Goal: Information Seeking & Learning: Learn about a topic

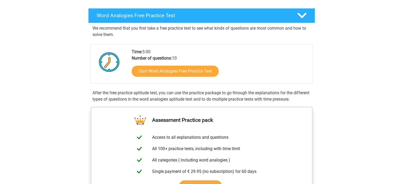
scroll to position [80, 0]
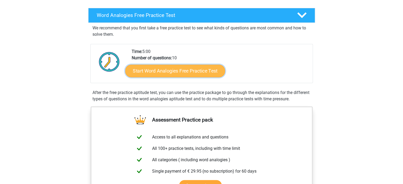
click at [186, 73] on link "Start Word Analogies Free Practice Test" at bounding box center [175, 70] width 100 height 13
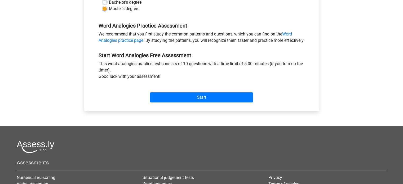
scroll to position [159, 0]
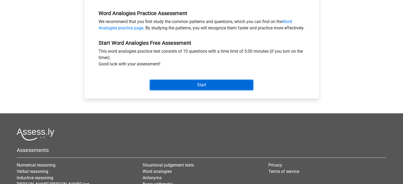
click at [188, 88] on input "Start" at bounding box center [201, 85] width 103 height 10
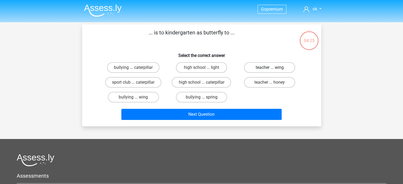
click at [269, 66] on label "teacher ... wing" at bounding box center [269, 67] width 51 height 11
click at [270, 68] on input "teacher ... wing" at bounding box center [271, 69] width 3 height 3
radio input "true"
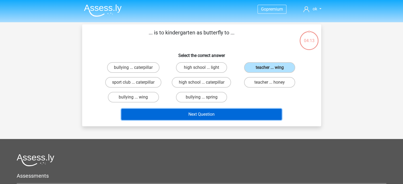
click at [226, 111] on button "Next Question" at bounding box center [201, 114] width 160 height 11
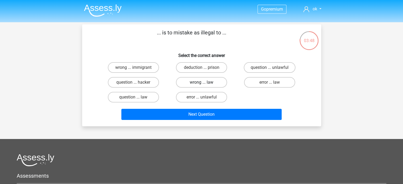
click at [217, 77] on label "wrong ... law" at bounding box center [201, 82] width 51 height 11
click at [205, 82] on input "wrong ... law" at bounding box center [203, 83] width 3 height 3
radio input "true"
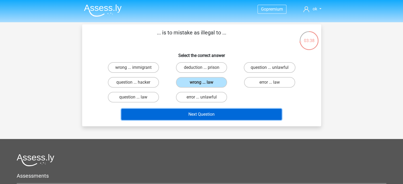
click at [234, 114] on button "Next Question" at bounding box center [201, 114] width 160 height 11
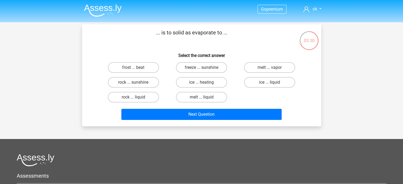
click at [278, 73] on div "melt ... vapor" at bounding box center [270, 67] width 68 height 15
click at [286, 64] on label "melt ... vapor" at bounding box center [269, 67] width 51 height 11
click at [273, 68] on input "melt ... vapor" at bounding box center [271, 69] width 3 height 3
radio input "true"
click at [278, 84] on label "ice ... liquid" at bounding box center [269, 82] width 51 height 11
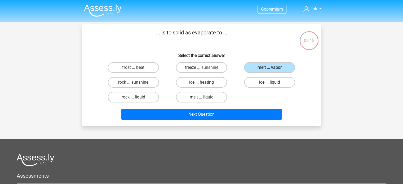
click at [273, 84] on input "ice ... liquid" at bounding box center [271, 83] width 3 height 3
radio input "true"
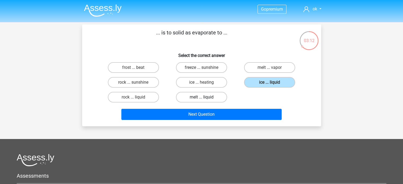
click at [220, 99] on label "melt ... liquid" at bounding box center [201, 97] width 51 height 11
click at [205, 99] on input "melt ... liquid" at bounding box center [203, 98] width 3 height 3
radio input "true"
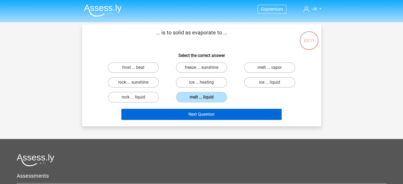
drag, startPoint x: 233, startPoint y: 120, endPoint x: 227, endPoint y: 115, distance: 7.5
click at [227, 115] on div "Next Question" at bounding box center [201, 115] width 205 height 13
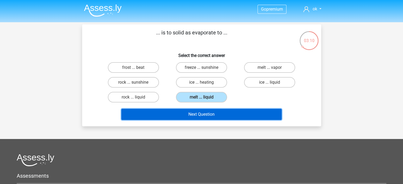
click at [227, 115] on button "Next Question" at bounding box center [201, 114] width 160 height 11
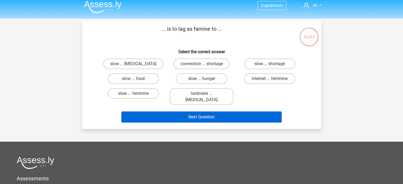
scroll to position [4, 0]
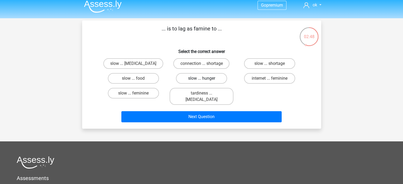
click at [196, 77] on label "slow ... hunger" at bounding box center [201, 78] width 51 height 11
click at [202, 78] on input "slow ... hunger" at bounding box center [203, 79] width 3 height 3
radio input "true"
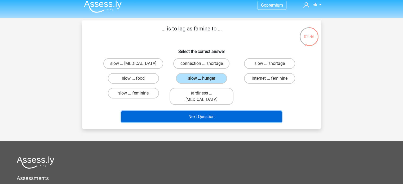
click at [211, 111] on button "Next Question" at bounding box center [201, 116] width 160 height 11
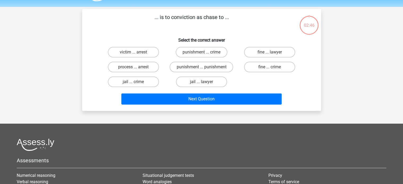
scroll to position [15, 0]
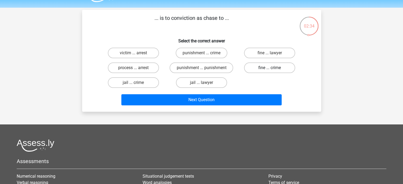
click at [260, 70] on label "fine ... crime" at bounding box center [269, 68] width 51 height 11
click at [270, 70] on input "fine ... crime" at bounding box center [271, 69] width 3 height 3
radio input "true"
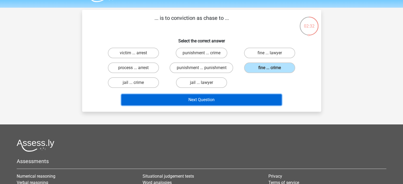
click at [260, 98] on button "Next Question" at bounding box center [201, 99] width 160 height 11
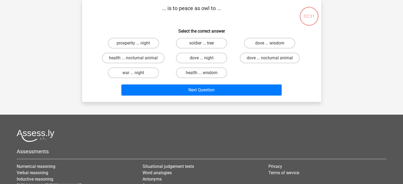
scroll to position [8, 0]
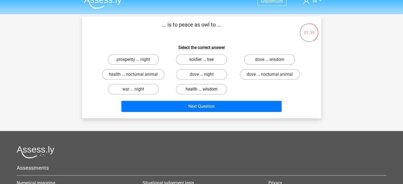
click at [220, 86] on label "health ... wisdom" at bounding box center [201, 89] width 51 height 11
click at [205, 89] on input "health ... wisdom" at bounding box center [203, 90] width 3 height 3
radio input "true"
click at [287, 57] on label "dove ... wisdom" at bounding box center [269, 59] width 51 height 11
click at [273, 60] on input "dove ... wisdom" at bounding box center [271, 61] width 3 height 3
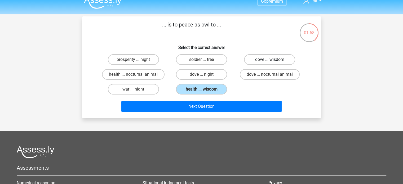
radio input "true"
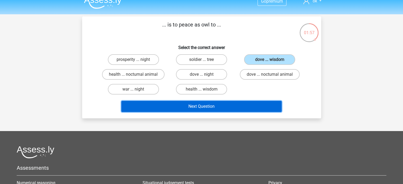
click at [269, 107] on button "Next Question" at bounding box center [201, 106] width 160 height 11
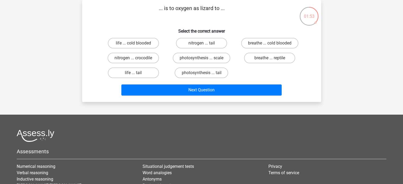
scroll to position [0, 0]
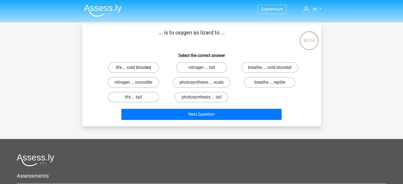
click at [126, 72] on label "life ... cold blooded" at bounding box center [133, 67] width 51 height 11
click at [133, 71] on input "life ... cold blooded" at bounding box center [134, 69] width 3 height 3
radio input "true"
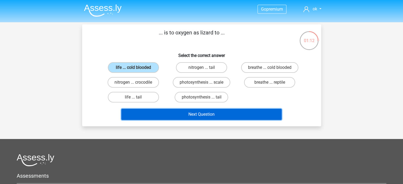
click at [159, 112] on button "Next Question" at bounding box center [201, 114] width 160 height 11
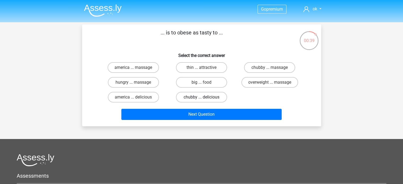
click at [211, 96] on label "chubby ... delicious" at bounding box center [201, 97] width 51 height 11
click at [205, 97] on input "chubby ... delicious" at bounding box center [203, 98] width 3 height 3
radio input "true"
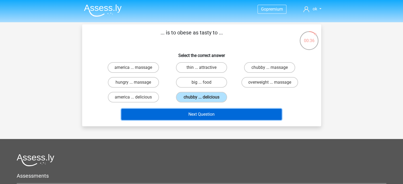
click at [219, 112] on button "Next Question" at bounding box center [201, 114] width 160 height 11
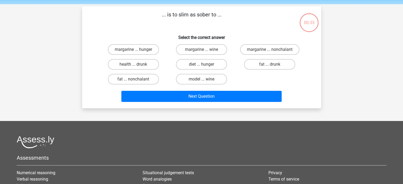
scroll to position [24, 0]
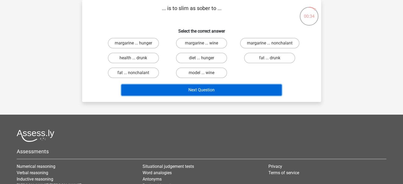
click at [213, 90] on button "Next Question" at bounding box center [201, 90] width 160 height 11
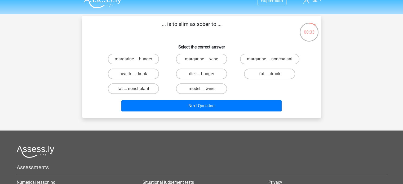
scroll to position [0, 0]
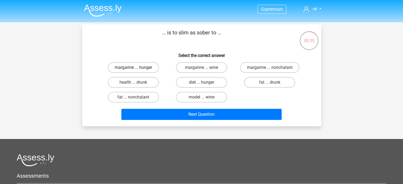
click at [147, 68] on label "margarine ... hunger" at bounding box center [133, 67] width 51 height 11
click at [137, 68] on input "margarine ... hunger" at bounding box center [134, 69] width 3 height 3
radio input "true"
click at [152, 68] on label "margarine ... hunger" at bounding box center [133, 67] width 51 height 11
click at [137, 68] on input "margarine ... hunger" at bounding box center [134, 69] width 3 height 3
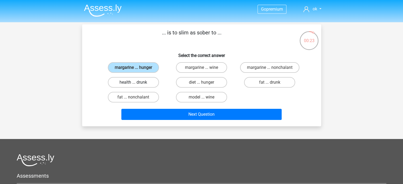
click at [150, 79] on label "health ... drunk" at bounding box center [133, 82] width 51 height 11
click at [137, 82] on input "health ... drunk" at bounding box center [134, 83] width 3 height 3
radio input "true"
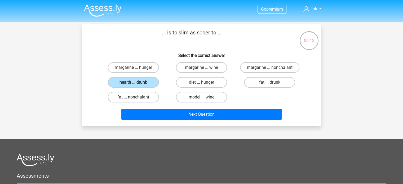
click at [272, 82] on input "fat ... drunk" at bounding box center [271, 83] width 3 height 3
radio input "true"
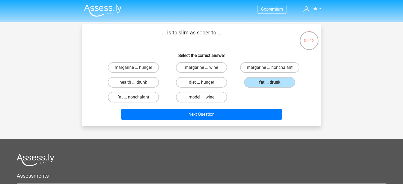
click at [262, 107] on div "Next Question" at bounding box center [202, 114] width 222 height 18
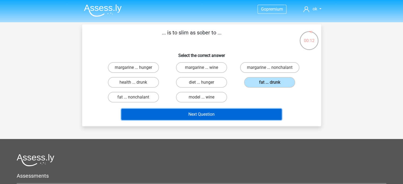
click at [261, 110] on button "Next Question" at bounding box center [201, 114] width 160 height 11
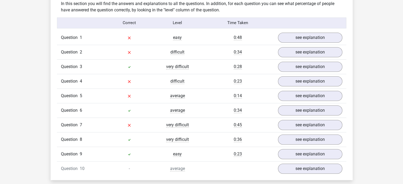
scroll to position [424, 0]
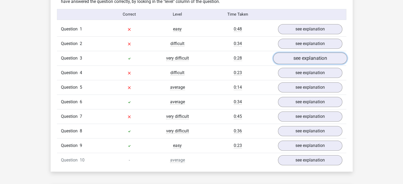
click at [283, 58] on link "see explanation" at bounding box center [310, 59] width 74 height 12
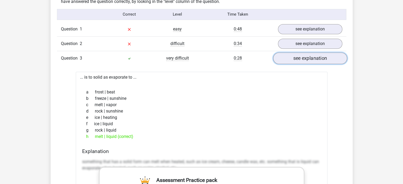
click at [310, 61] on link "see explanation" at bounding box center [310, 59] width 74 height 12
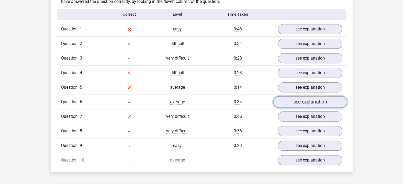
click at [298, 102] on link "see explanation" at bounding box center [310, 102] width 74 height 12
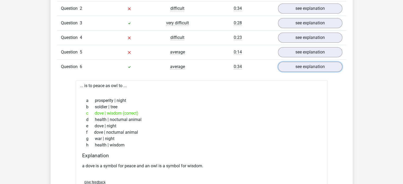
scroll to position [451, 0]
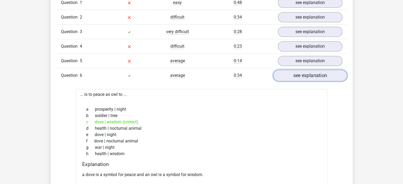
click at [303, 76] on link "see explanation" at bounding box center [310, 76] width 74 height 12
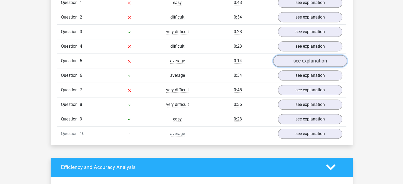
click at [308, 63] on link "see explanation" at bounding box center [310, 61] width 74 height 12
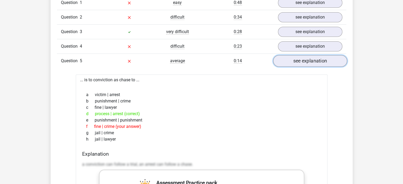
click at [308, 64] on link "see explanation" at bounding box center [310, 61] width 74 height 12
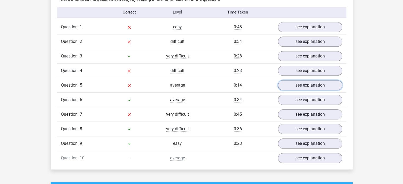
scroll to position [398, 0]
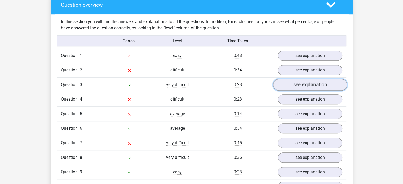
click at [300, 85] on link "see explanation" at bounding box center [310, 85] width 74 height 12
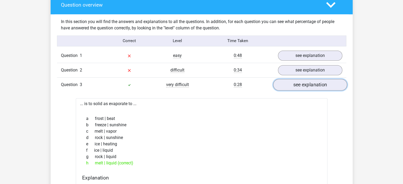
click at [300, 85] on link "see explanation" at bounding box center [310, 85] width 74 height 12
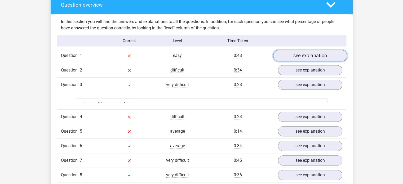
click at [304, 52] on link "see explanation" at bounding box center [310, 56] width 74 height 12
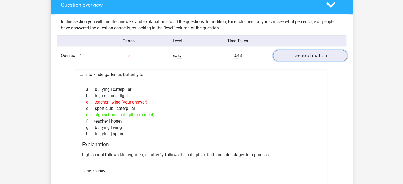
click at [303, 57] on link "see explanation" at bounding box center [310, 56] width 74 height 12
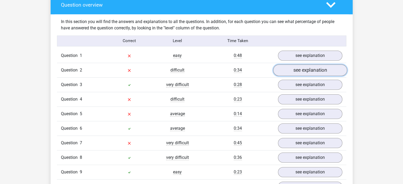
click at [298, 71] on link "see explanation" at bounding box center [310, 70] width 74 height 12
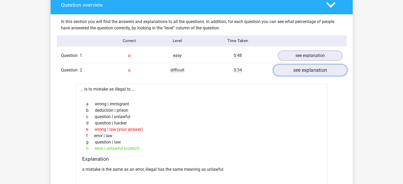
click at [298, 71] on link "see explanation" at bounding box center [310, 70] width 74 height 12
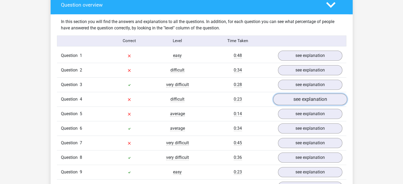
click at [296, 101] on link "see explanation" at bounding box center [310, 100] width 74 height 12
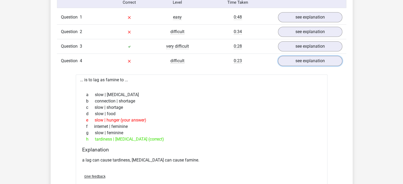
scroll to position [451, 0]
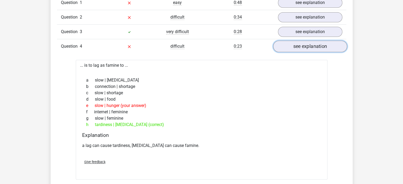
click at [332, 47] on link "see explanation" at bounding box center [310, 47] width 74 height 12
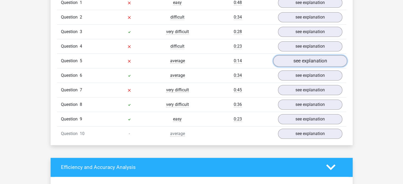
click at [322, 63] on link "see explanation" at bounding box center [310, 61] width 74 height 12
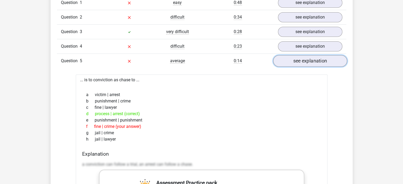
click at [322, 64] on link "see explanation" at bounding box center [310, 61] width 74 height 12
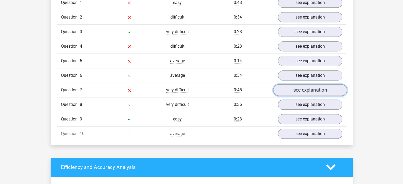
click at [321, 85] on link "see explanation" at bounding box center [310, 90] width 74 height 12
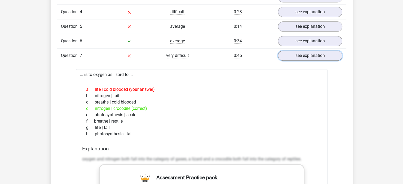
scroll to position [504, 0]
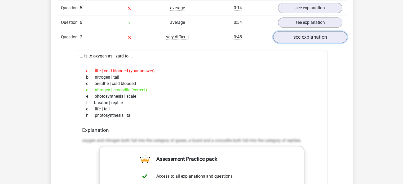
click at [299, 39] on link "see explanation" at bounding box center [310, 37] width 74 height 12
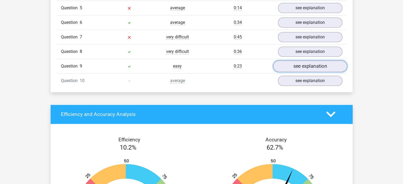
click at [298, 66] on link "see explanation" at bounding box center [310, 66] width 74 height 12
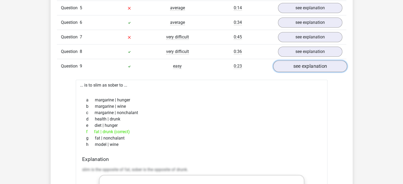
click at [298, 66] on link "see explanation" at bounding box center [310, 66] width 74 height 12
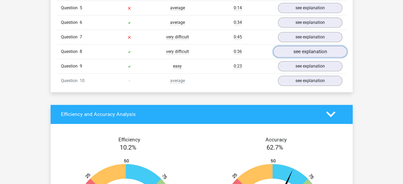
click at [302, 49] on link "see explanation" at bounding box center [310, 52] width 74 height 12
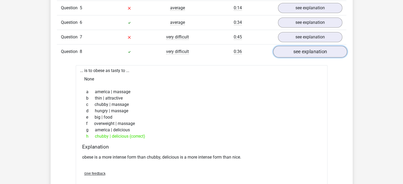
click at [319, 51] on link "see explanation" at bounding box center [310, 52] width 74 height 12
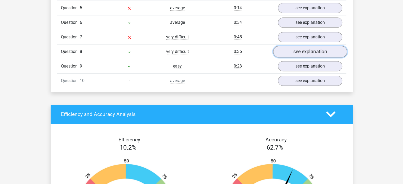
click at [319, 51] on link "see explanation" at bounding box center [310, 52] width 74 height 12
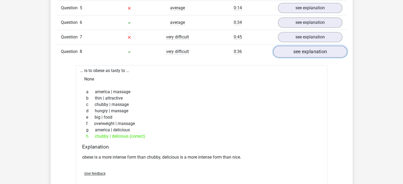
click at [286, 51] on link "see explanation" at bounding box center [310, 52] width 74 height 12
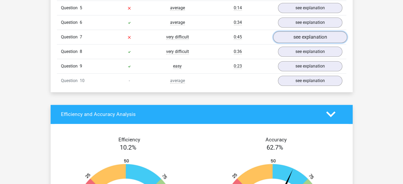
click at [291, 39] on link "see explanation" at bounding box center [310, 37] width 74 height 12
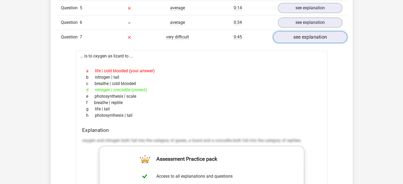
click at [291, 39] on link "see explanation" at bounding box center [310, 37] width 74 height 12
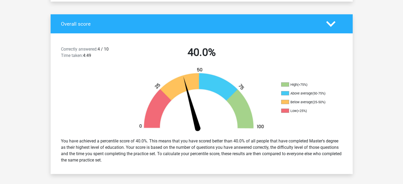
scroll to position [80, 0]
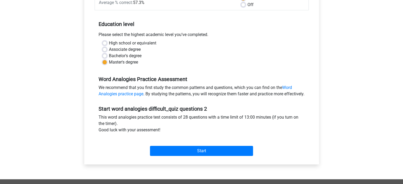
scroll to position [106, 0]
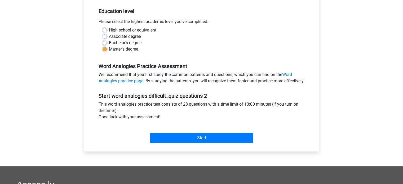
click at [167, 138] on div "Start" at bounding box center [202, 134] width 214 height 19
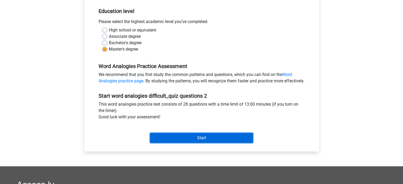
click at [168, 142] on input "Start" at bounding box center [201, 138] width 103 height 10
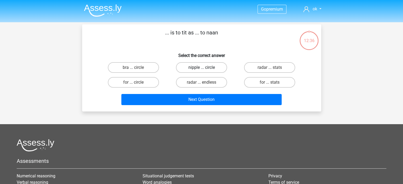
click at [214, 69] on label "nipple ... circle" at bounding box center [201, 67] width 51 height 11
click at [205, 69] on input "nipple ... circle" at bounding box center [203, 69] width 3 height 3
radio input "true"
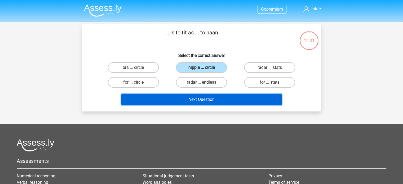
click at [198, 101] on button "Next Question" at bounding box center [201, 99] width 160 height 11
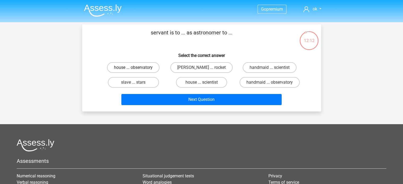
click at [147, 68] on label "house ... observatory" at bounding box center [133, 67] width 53 height 11
click at [137, 68] on input "house ... observatory" at bounding box center [134, 69] width 3 height 3
radio input "true"
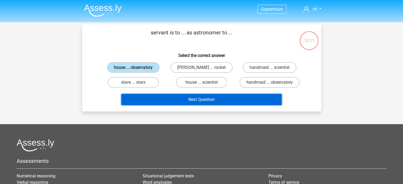
click at [172, 101] on button "Next Question" at bounding box center [201, 99] width 160 height 11
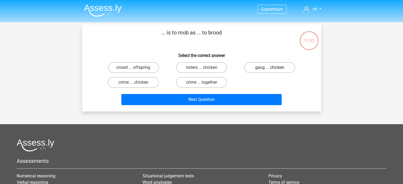
click at [273, 67] on label "gang ... chicken" at bounding box center [269, 67] width 51 height 11
click at [273, 68] on input "gang ... chicken" at bounding box center [271, 69] width 3 height 3
radio input "true"
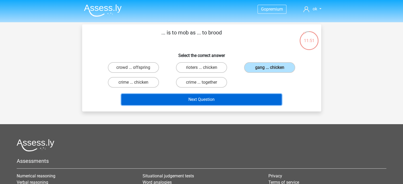
click at [259, 99] on button "Next Question" at bounding box center [201, 99] width 160 height 11
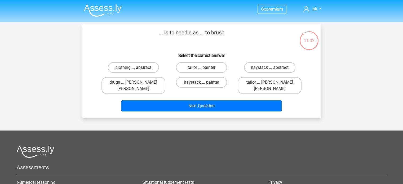
click at [204, 68] on input "tailor ... painter" at bounding box center [203, 69] width 3 height 3
radio input "true"
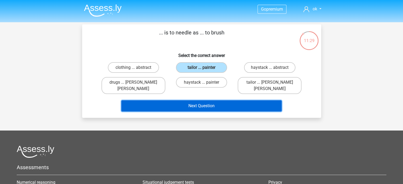
click at [210, 101] on button "Next Question" at bounding box center [201, 106] width 160 height 11
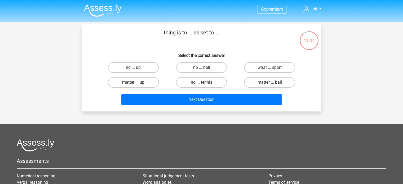
click at [280, 80] on label "matter ... ball" at bounding box center [269, 82] width 51 height 11
click at [273, 82] on input "matter ... ball" at bounding box center [271, 83] width 3 height 3
radio input "true"
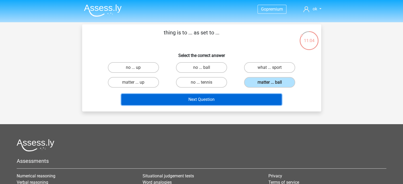
click at [248, 103] on button "Next Question" at bounding box center [201, 99] width 160 height 11
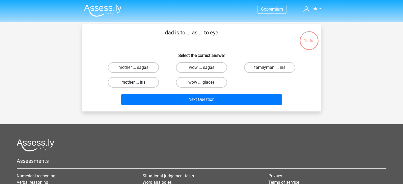
click at [141, 84] on label "mother ... iris" at bounding box center [133, 82] width 51 height 11
click at [137, 84] on input "mother ... iris" at bounding box center [134, 83] width 3 height 3
radio input "true"
click at [154, 81] on label "mother ... iris" at bounding box center [133, 82] width 51 height 11
click at [137, 82] on input "mother ... iris" at bounding box center [134, 83] width 3 height 3
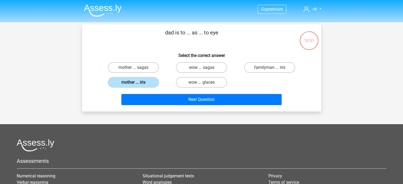
click at [154, 81] on label "mother ... iris" at bounding box center [133, 82] width 51 height 11
click at [137, 82] on input "mother ... iris" at bounding box center [134, 83] width 3 height 3
click at [266, 68] on label "familyman ... iris" at bounding box center [269, 67] width 51 height 11
click at [270, 68] on input "familyman ... iris" at bounding box center [271, 69] width 3 height 3
radio input "true"
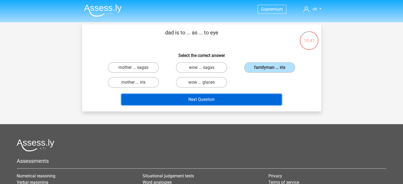
click at [165, 98] on button "Next Question" at bounding box center [201, 99] width 160 height 11
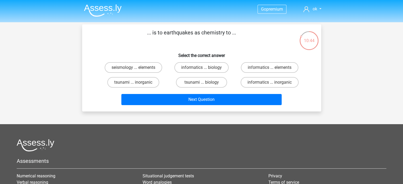
click at [95, 3] on li at bounding box center [101, 9] width 42 height 15
click at [98, 10] on img at bounding box center [103, 10] width 38 height 12
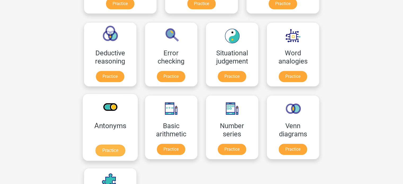
scroll to position [265, 0]
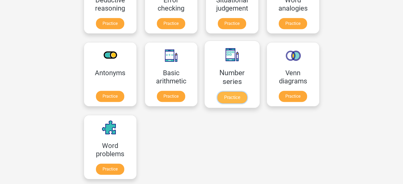
click at [217, 92] on link "Practice" at bounding box center [232, 98] width 30 height 12
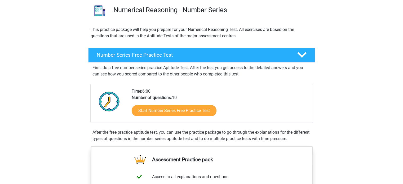
scroll to position [53, 0]
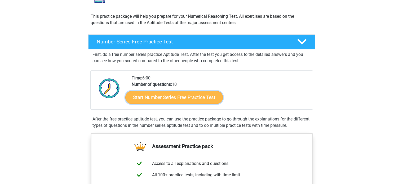
click at [152, 98] on link "Start Number Series Free Practice Test" at bounding box center [174, 97] width 98 height 13
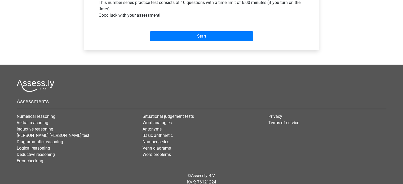
scroll to position [212, 0]
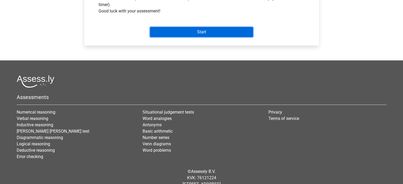
click at [192, 33] on input "Start" at bounding box center [201, 32] width 103 height 10
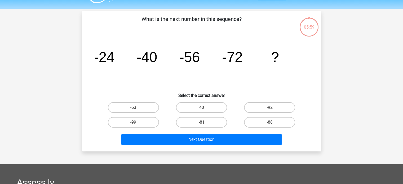
scroll to position [27, 0]
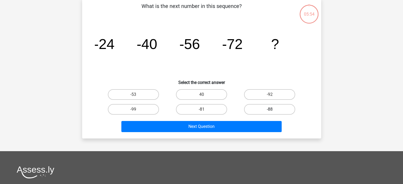
click at [261, 105] on label "-88" at bounding box center [269, 109] width 51 height 11
click at [270, 110] on input "-88" at bounding box center [271, 111] width 3 height 3
radio input "true"
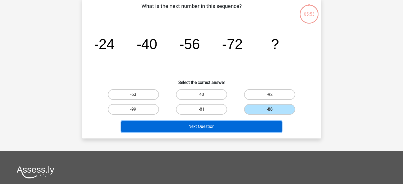
click at [258, 125] on button "Next Question" at bounding box center [201, 126] width 160 height 11
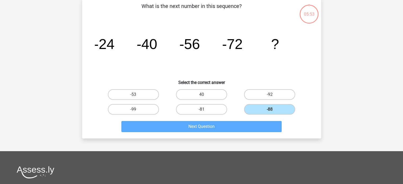
scroll to position [24, 0]
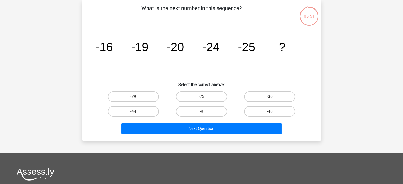
click at [282, 89] on div "What is the next number in this sequence? image/svg+xml -16 -19 -20 -24 -25 ? S…" at bounding box center [201, 70] width 235 height 132
click at [282, 95] on label "-30" at bounding box center [269, 96] width 51 height 11
click at [273, 97] on input "-30" at bounding box center [271, 98] width 3 height 3
radio input "true"
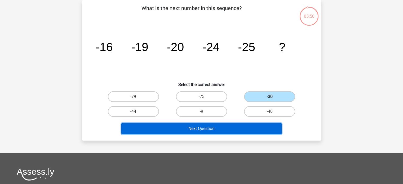
click at [269, 123] on button "Next Question" at bounding box center [201, 128] width 160 height 11
